Goal: Task Accomplishment & Management: Use online tool/utility

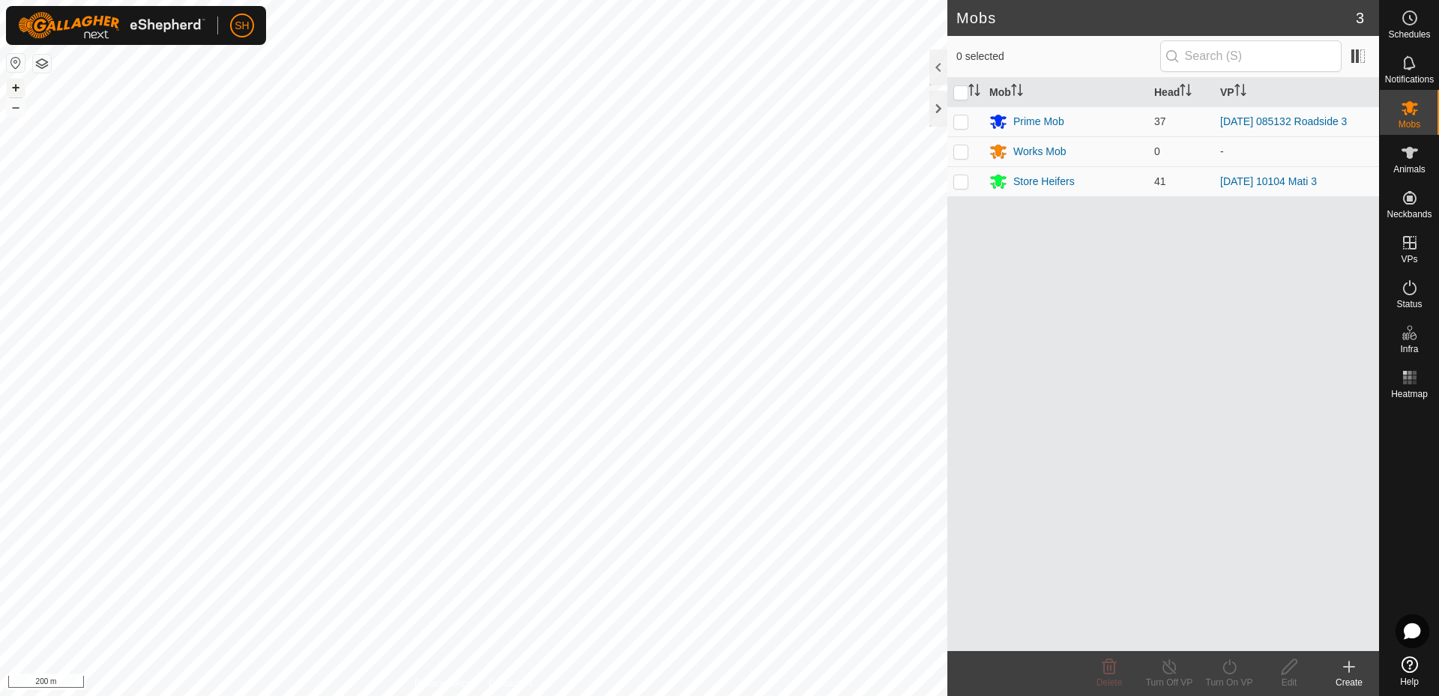
click at [13, 86] on button "+" at bounding box center [16, 88] width 18 height 18
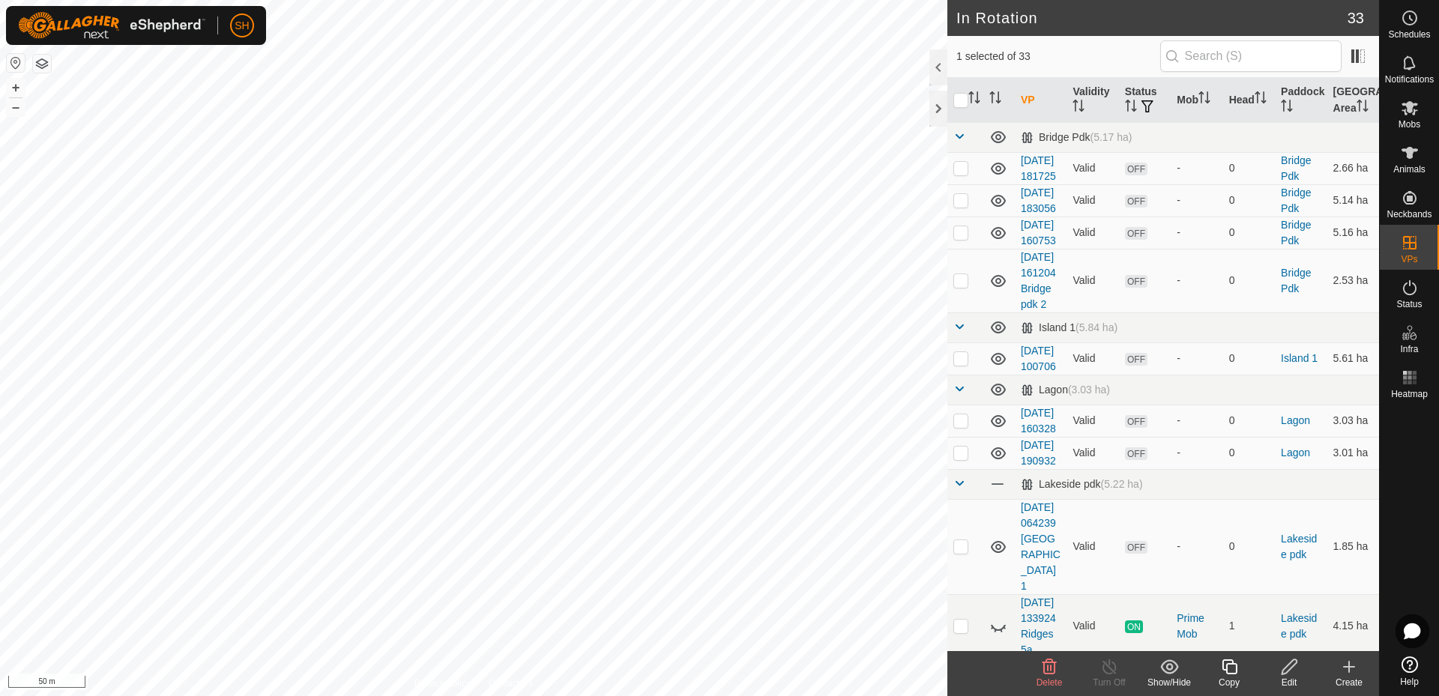
checkbox input "false"
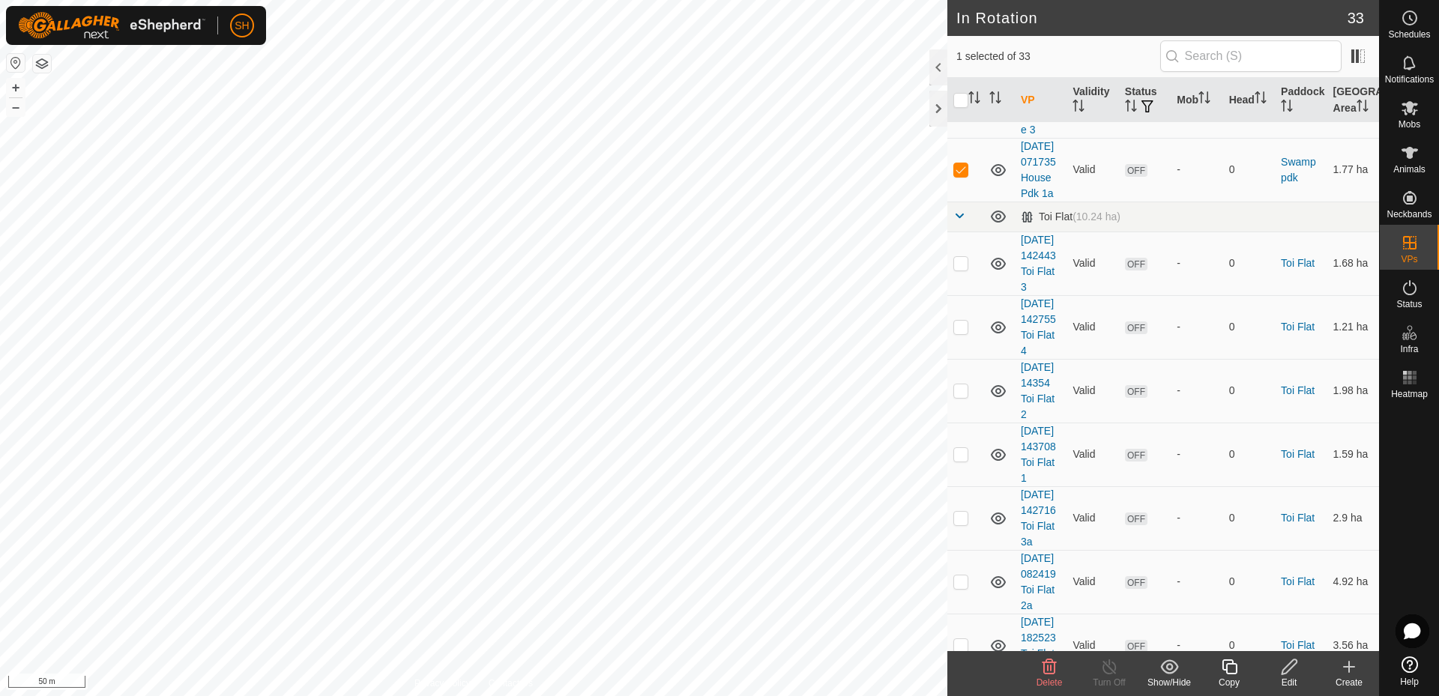
scroll to position [1772, 0]
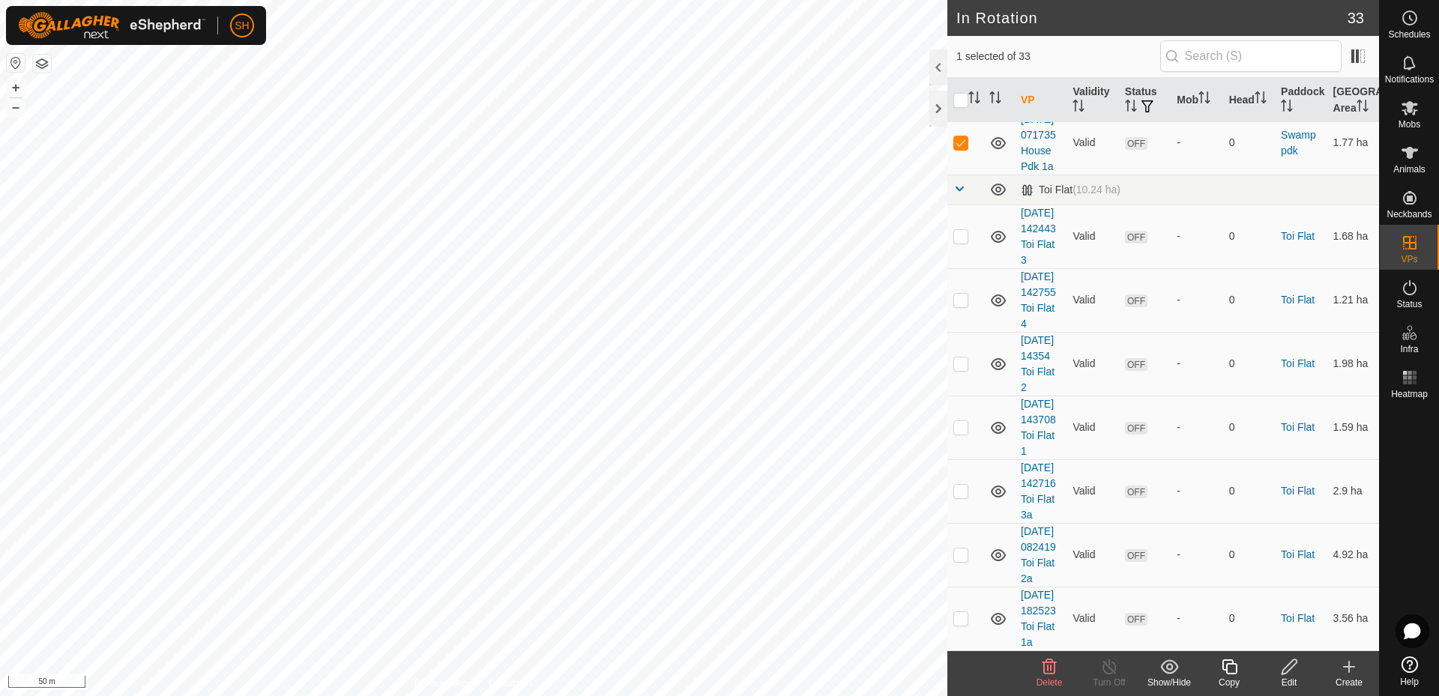
click at [1053, 667] on icon at bounding box center [1050, 667] width 18 height 18
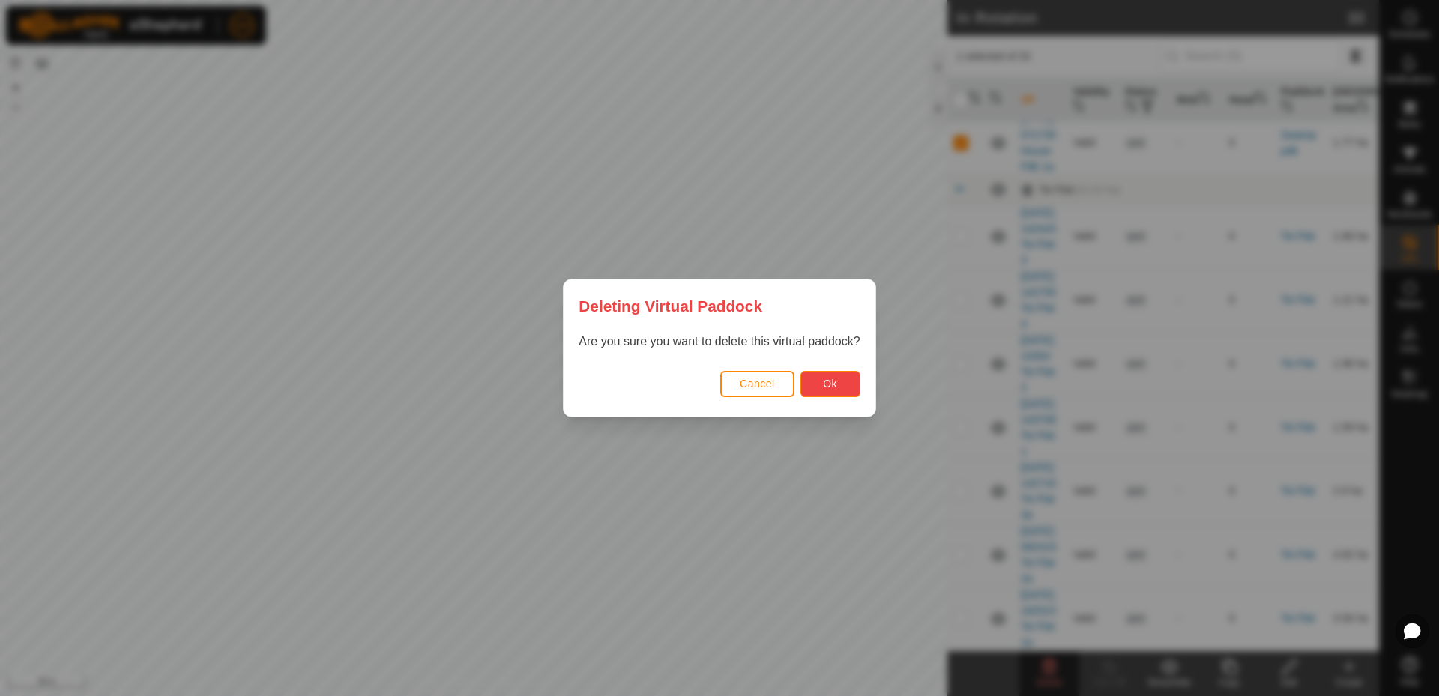
click at [837, 378] on button "Ok" at bounding box center [831, 384] width 60 height 26
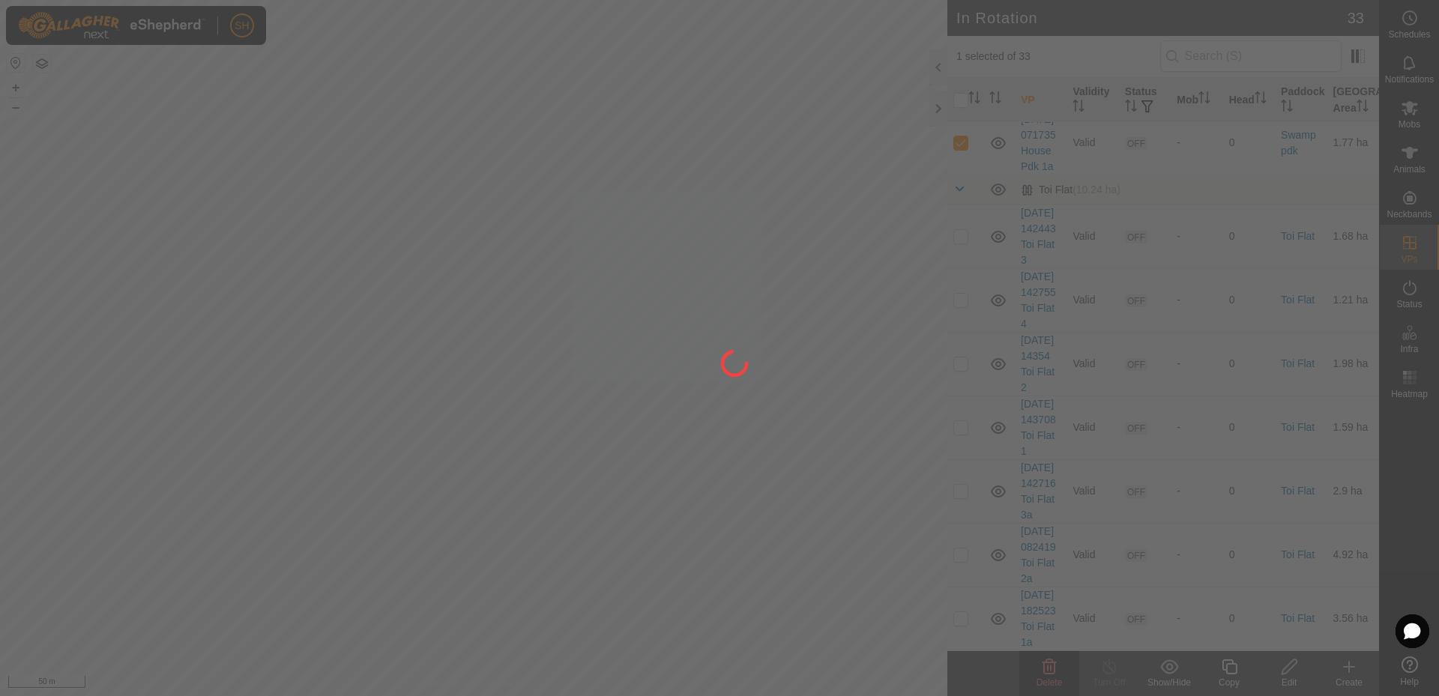
checkbox input "false"
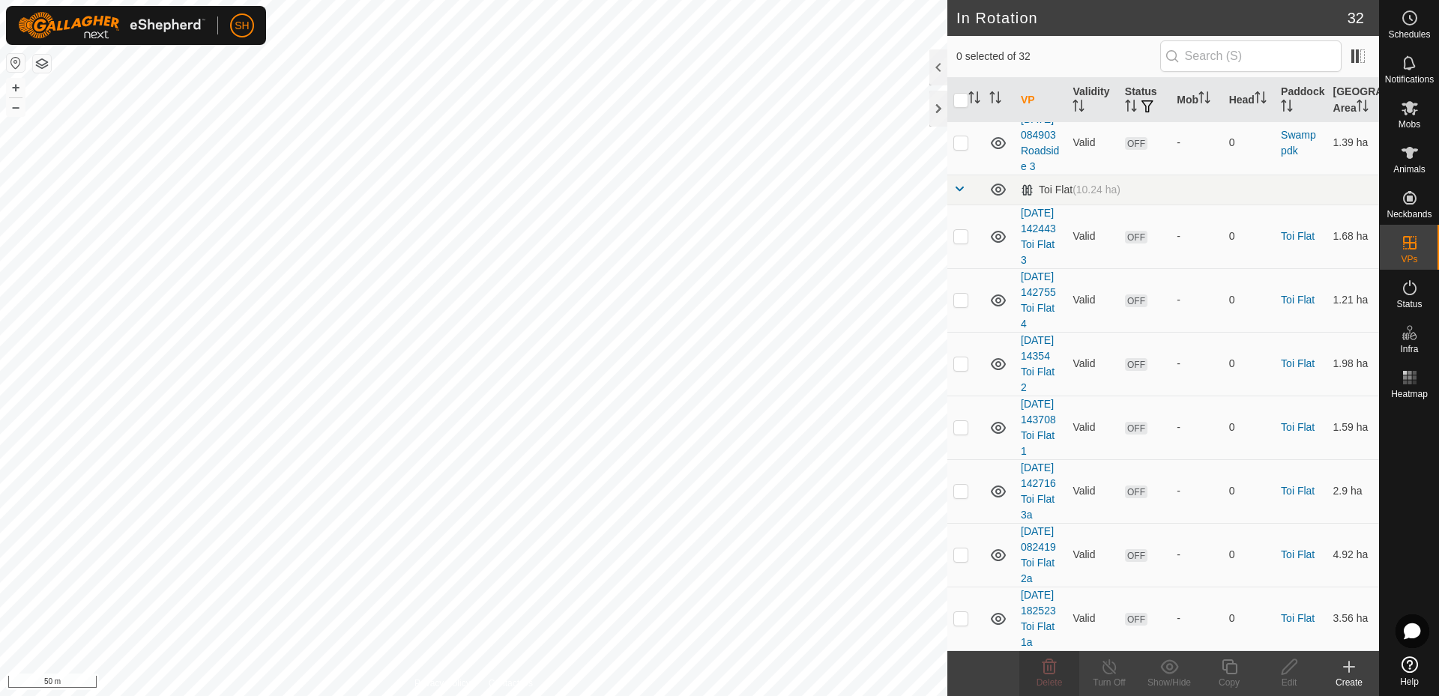
checkbox input "true"
click at [1053, 669] on icon at bounding box center [1050, 667] width 18 height 18
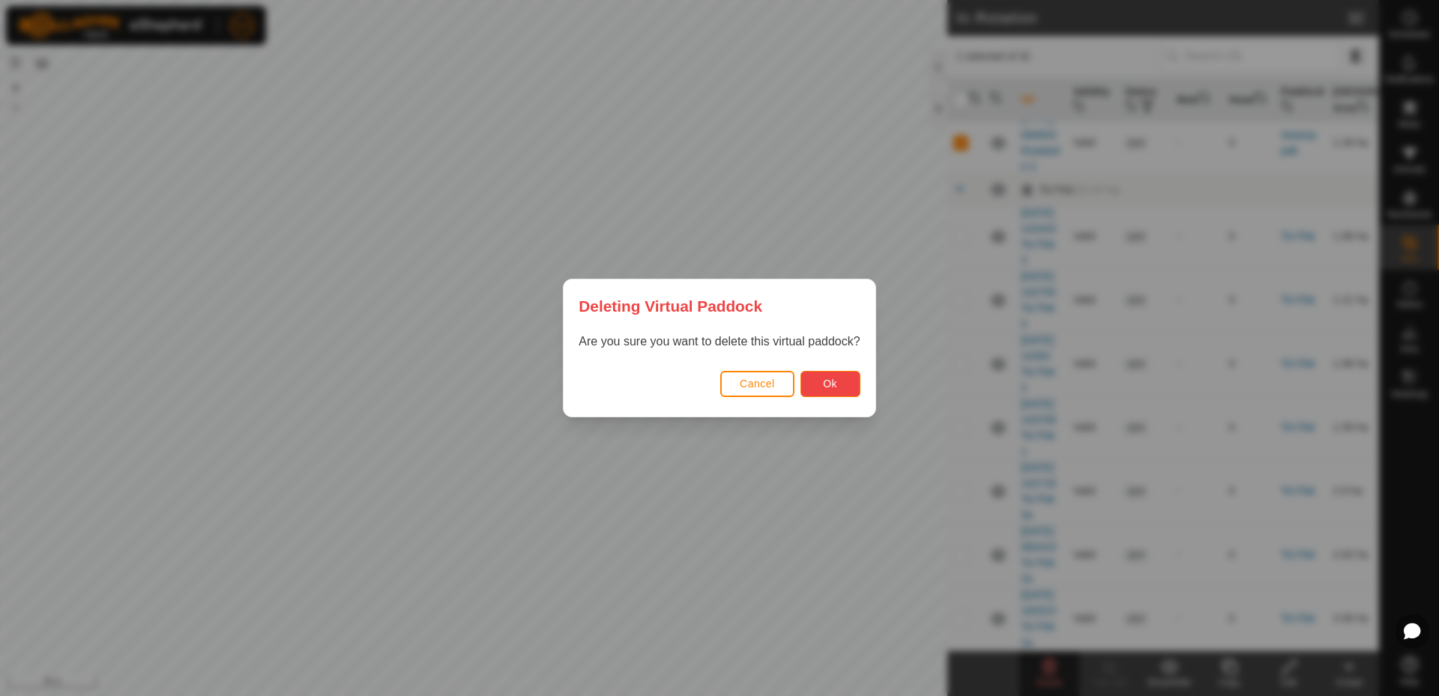
click at [842, 379] on button "Ok" at bounding box center [831, 384] width 60 height 26
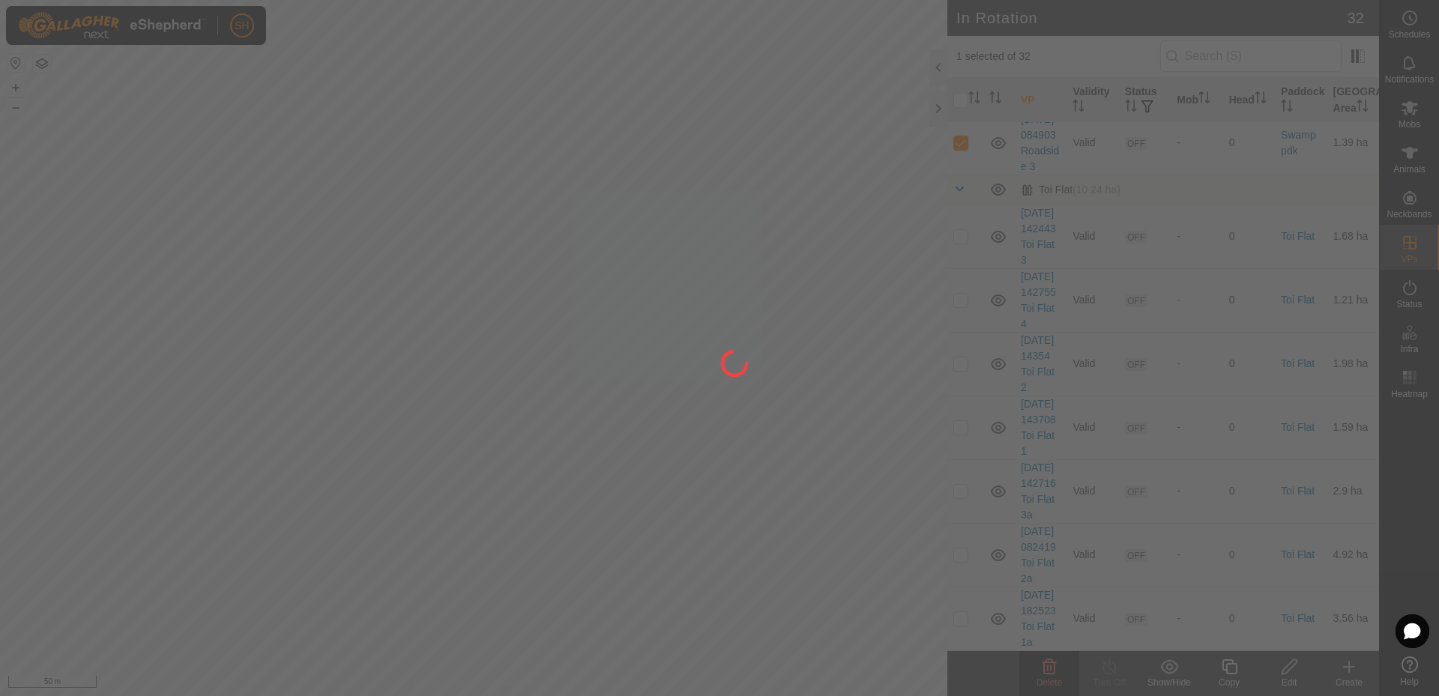
checkbox input "false"
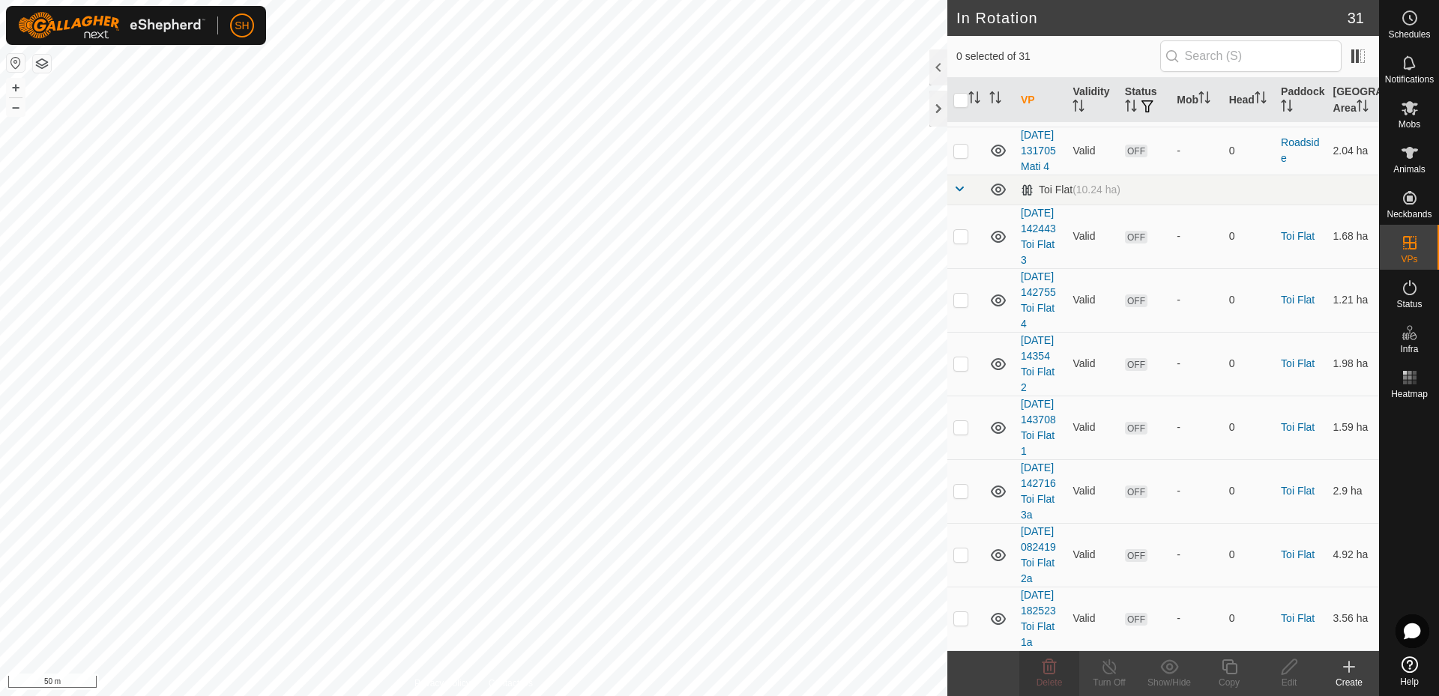
click at [1348, 669] on icon at bounding box center [1350, 667] width 18 height 18
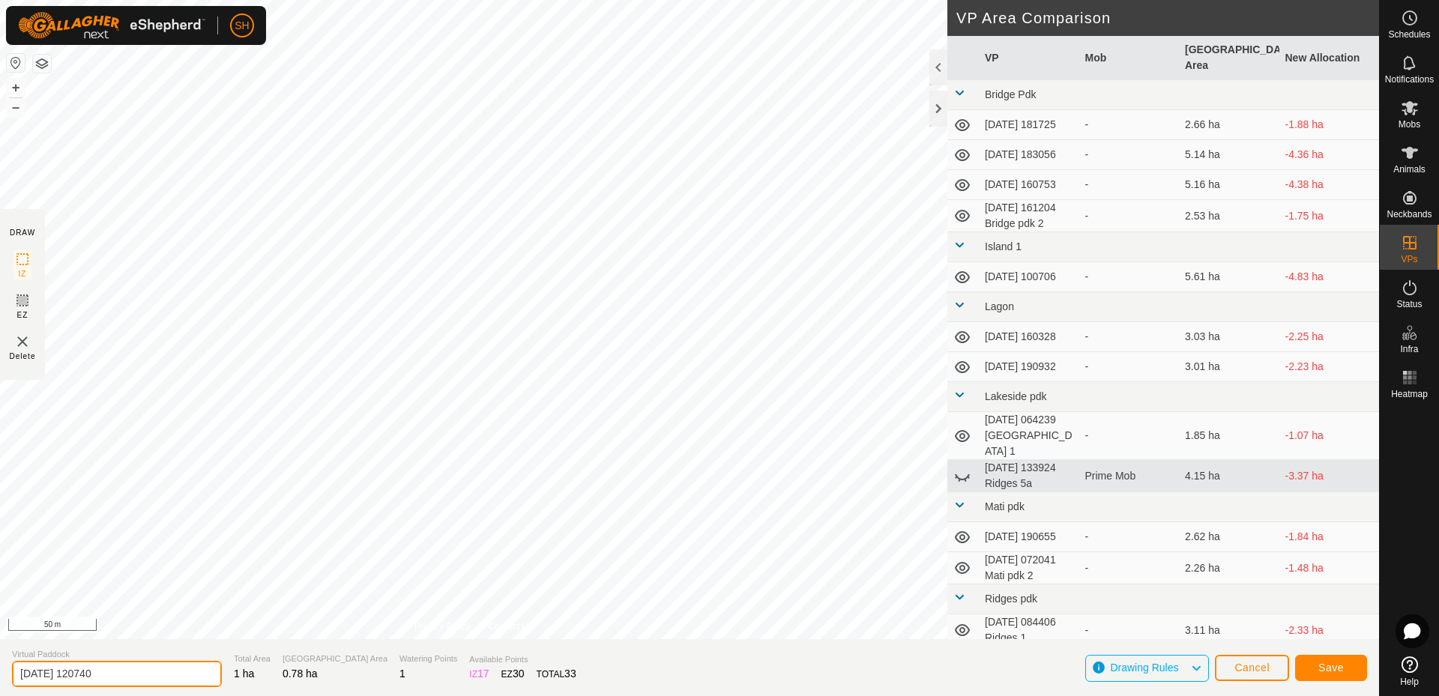
drag, startPoint x: 130, startPoint y: 675, endPoint x: 140, endPoint y: 680, distance: 10.7
click at [130, 677] on input "[DATE] 120740" at bounding box center [117, 674] width 210 height 26
type input "[DATE] 120740 Haybarn Pdk"
click at [1325, 669] on span "Save" at bounding box center [1331, 668] width 25 height 12
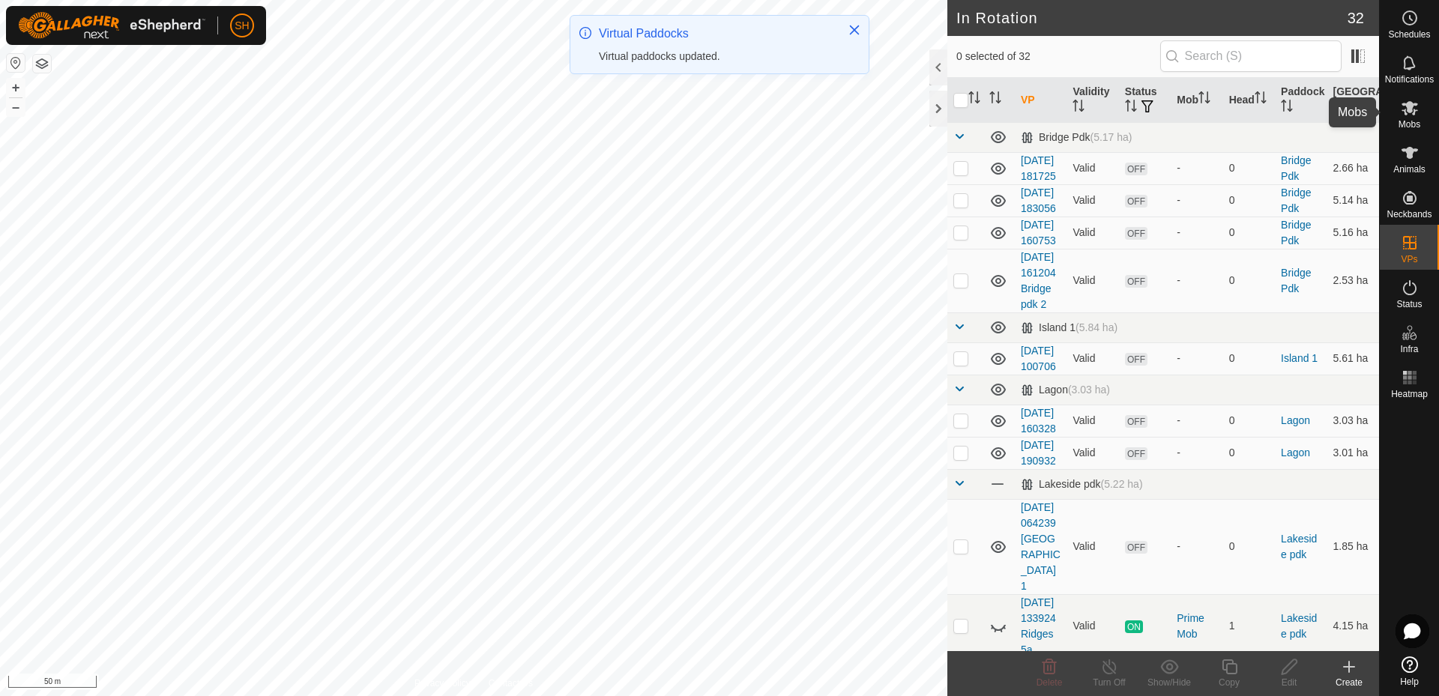
click at [1406, 109] on icon at bounding box center [1410, 108] width 18 height 18
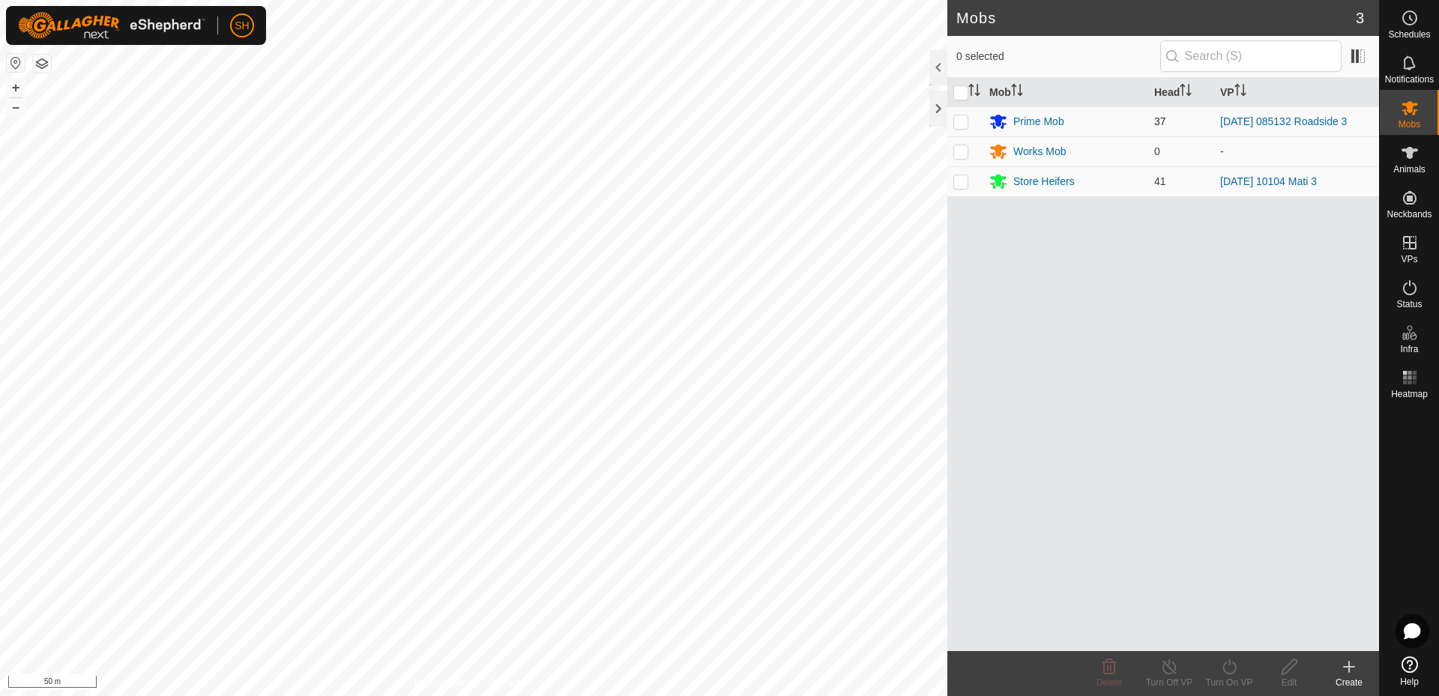
click at [960, 120] on p-checkbox at bounding box center [961, 121] width 15 height 12
checkbox input "true"
click at [1233, 664] on icon at bounding box center [1230, 667] width 19 height 18
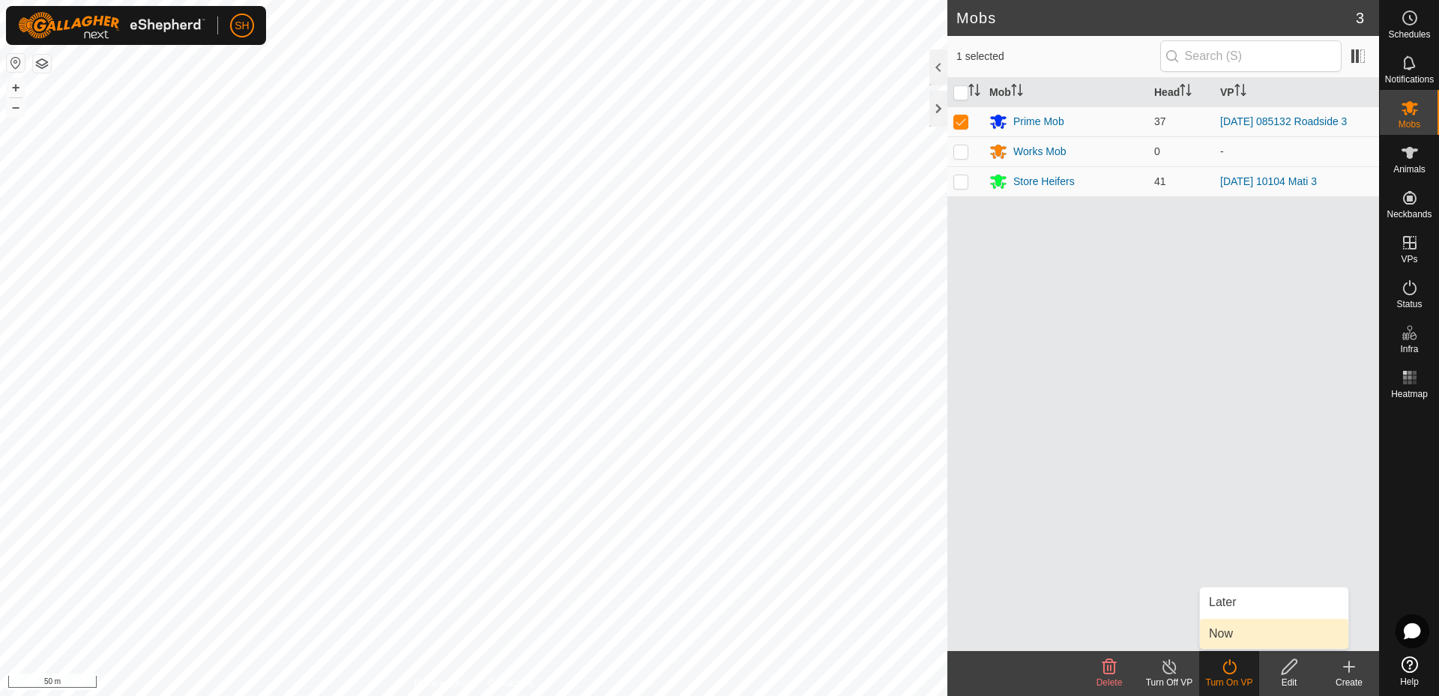
click at [1237, 631] on link "Now" at bounding box center [1274, 634] width 148 height 30
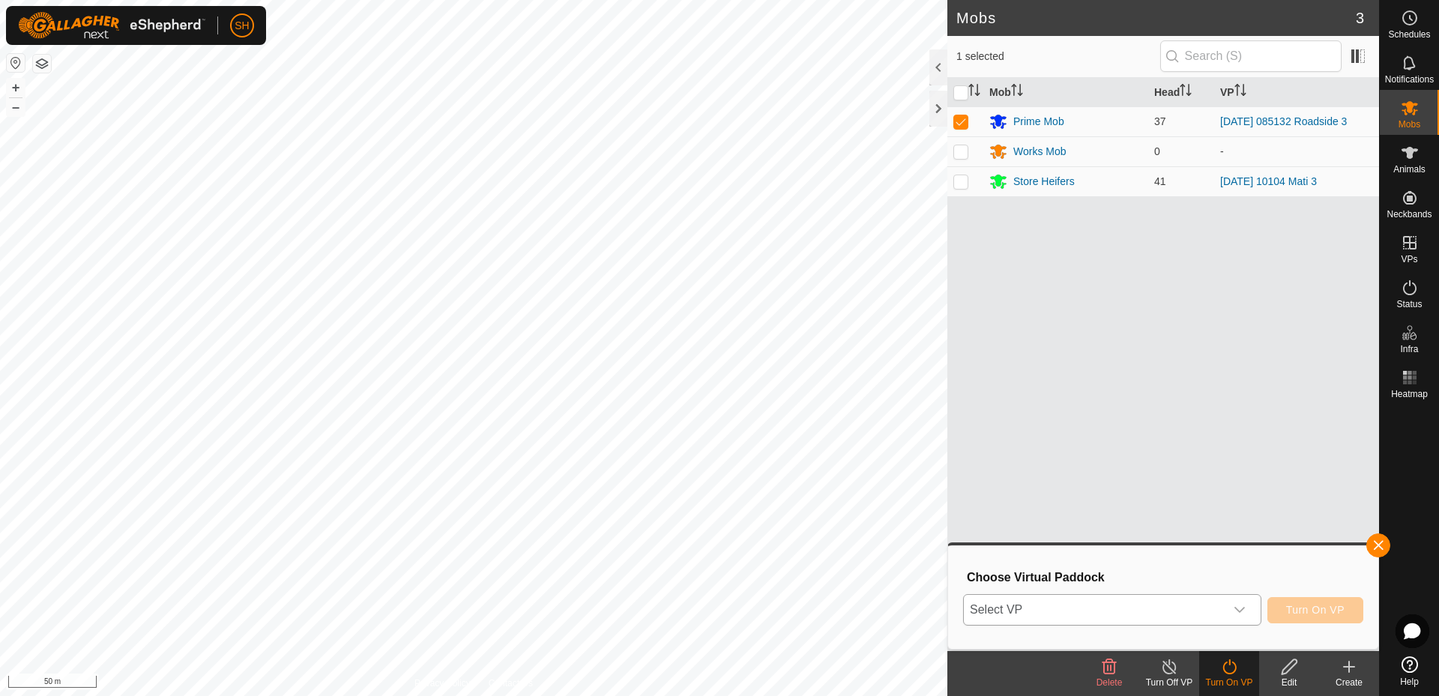
click at [1243, 607] on icon "dropdown trigger" at bounding box center [1240, 610] width 12 height 12
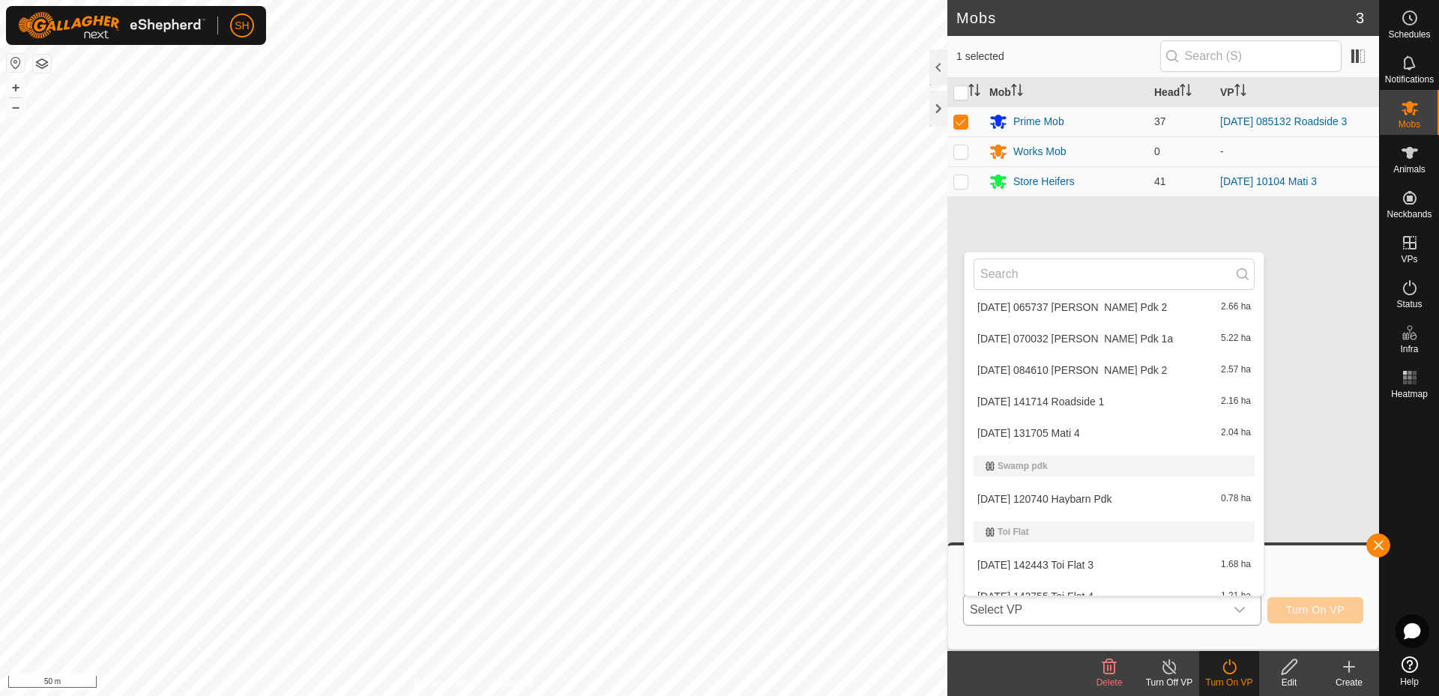
scroll to position [894, 0]
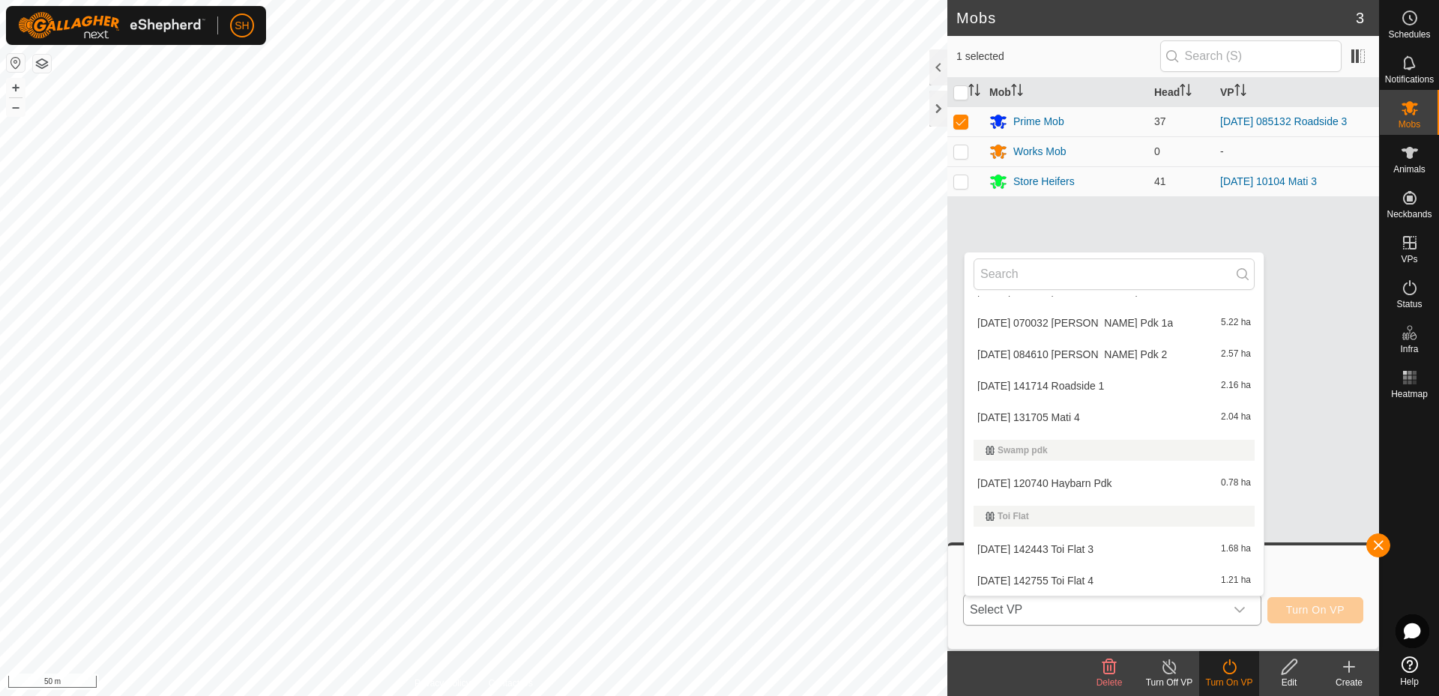
click at [1060, 476] on li "[DATE] 120740 Haybarn Pdk 0.78 ha" at bounding box center [1114, 484] width 299 height 30
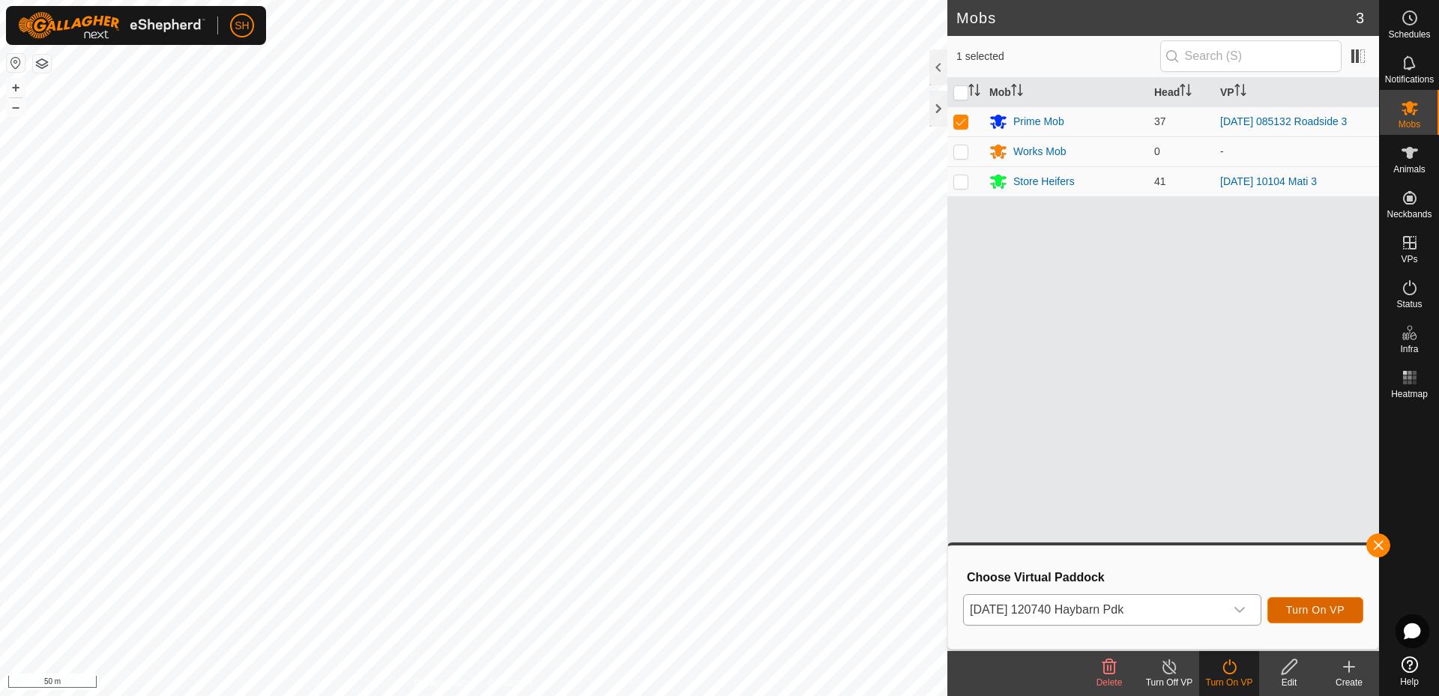
click at [1320, 610] on span "Turn On VP" at bounding box center [1316, 610] width 58 height 12
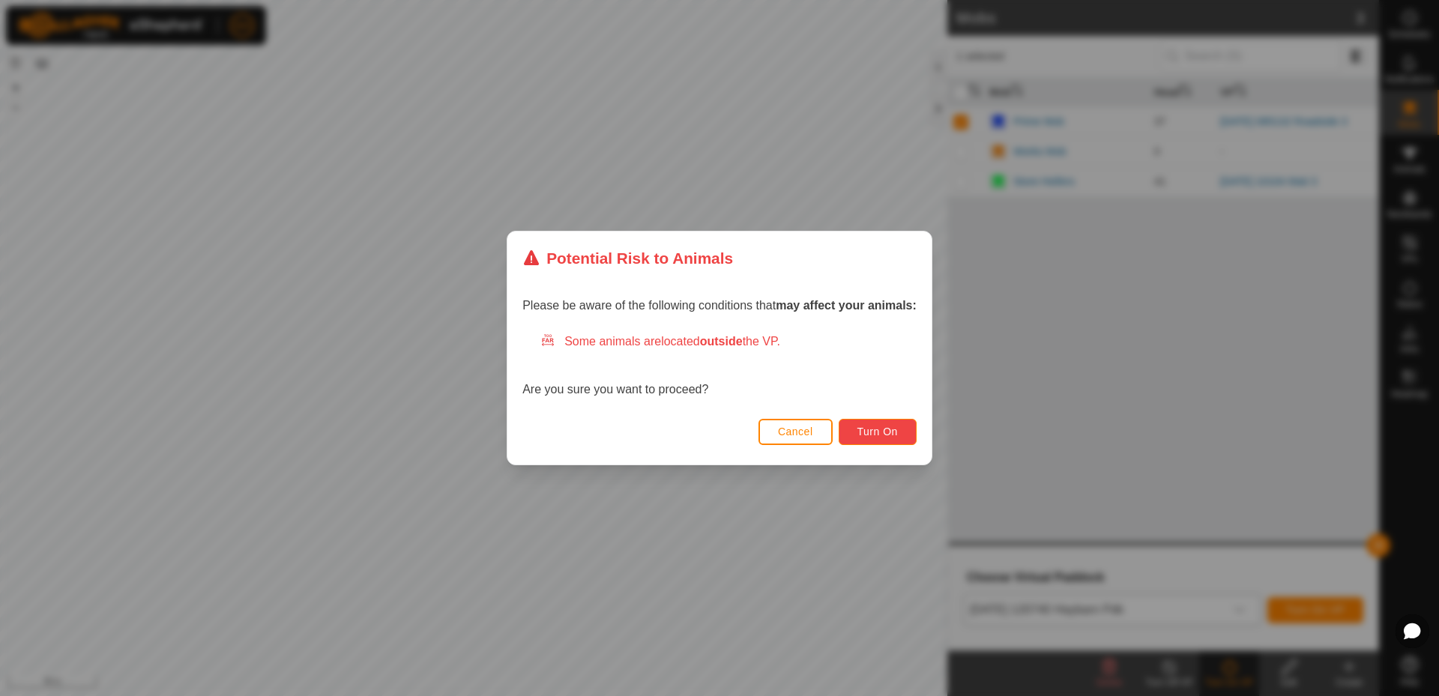
click at [861, 430] on span "Turn On" at bounding box center [878, 432] width 40 height 12
